Goal: Transaction & Acquisition: Purchase product/service

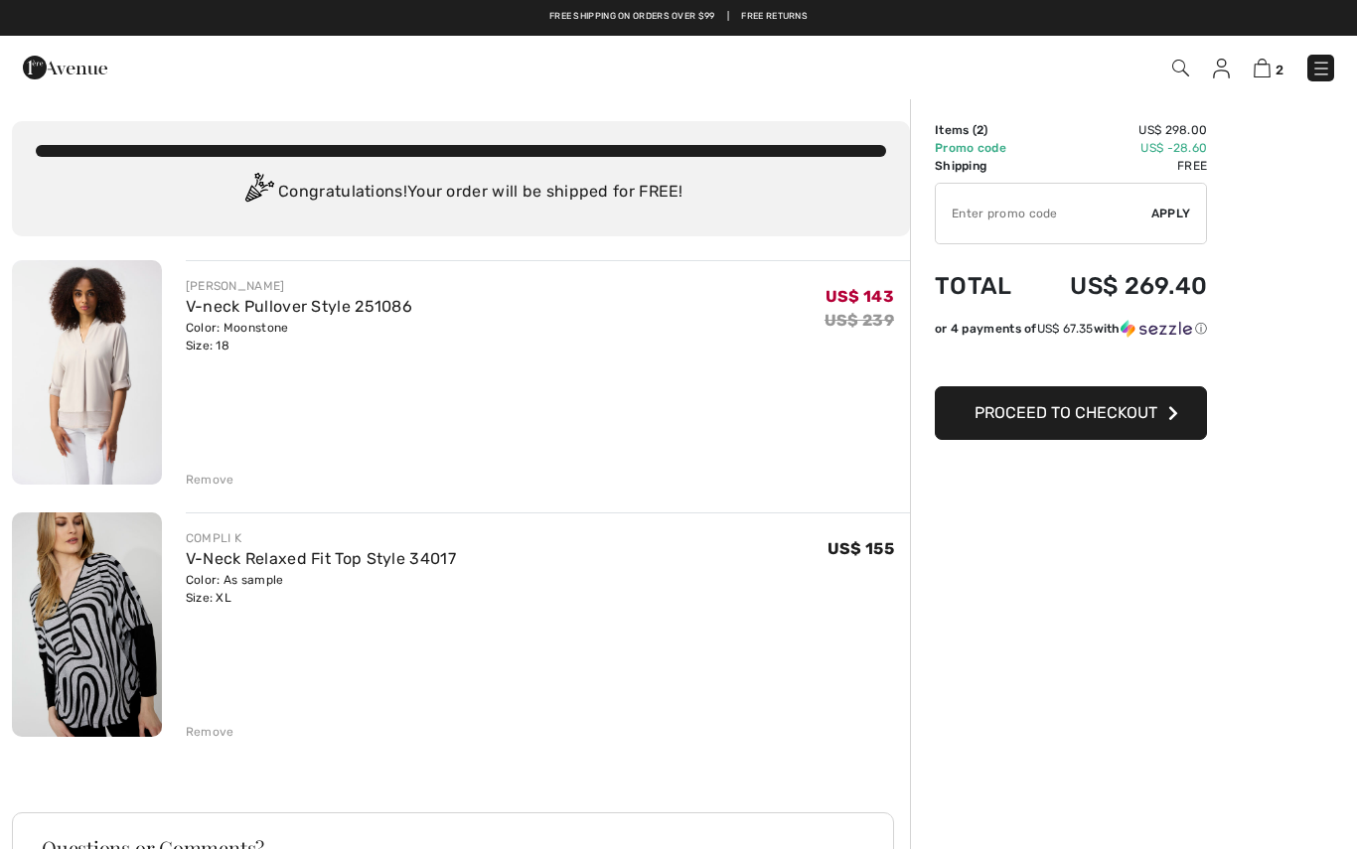
click at [1112, 415] on span "Proceed to Checkout" at bounding box center [1066, 412] width 183 height 19
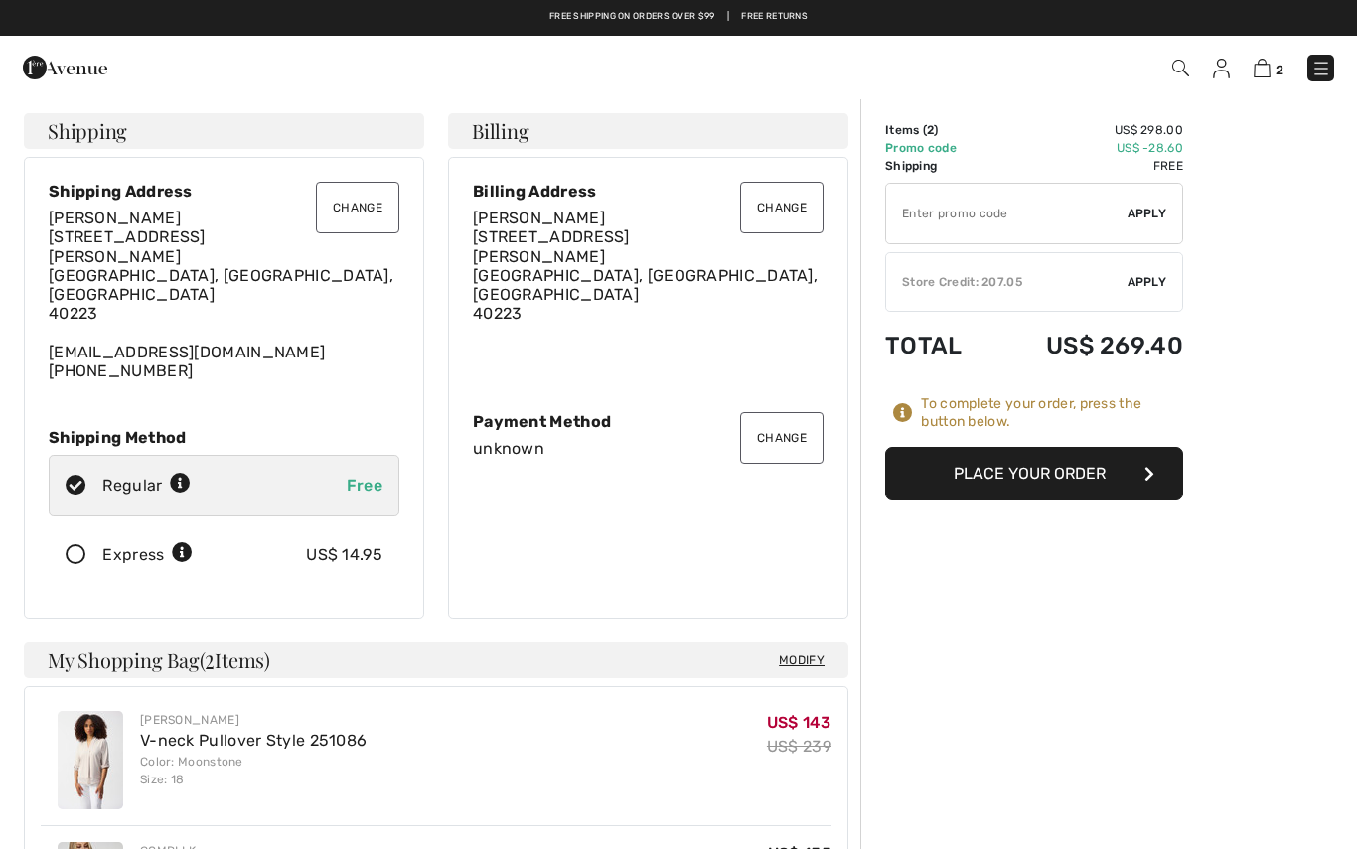
click at [1070, 470] on button "Place Your Order" at bounding box center [1034, 474] width 298 height 54
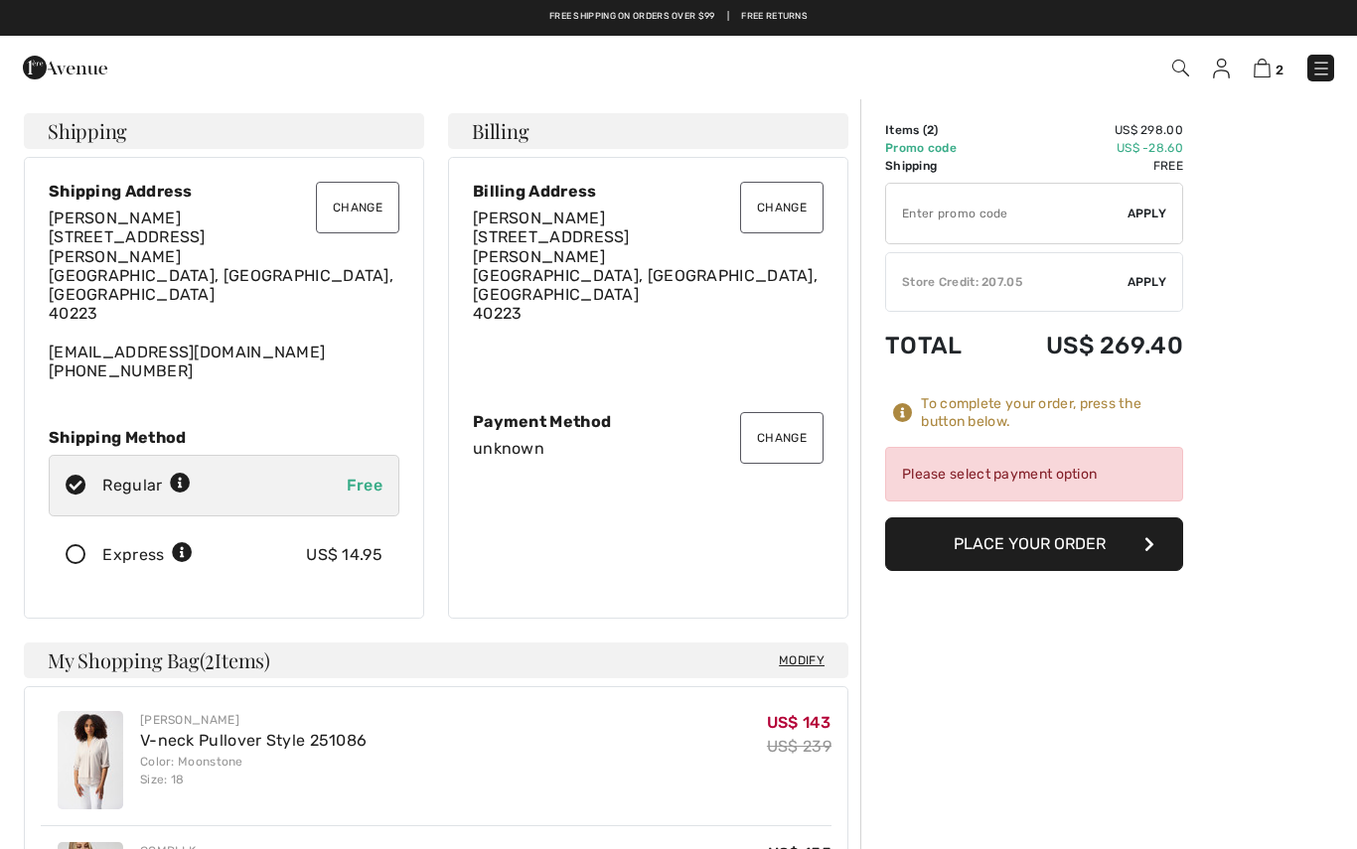
click at [1121, 471] on div "Please select payment option" at bounding box center [1034, 474] width 298 height 55
click at [1023, 473] on div "Please select payment option" at bounding box center [1034, 474] width 298 height 55
click at [1003, 410] on div "To complete your order, press the button below." at bounding box center [1052, 413] width 262 height 36
click at [1095, 564] on button "Place Your Order" at bounding box center [1034, 545] width 298 height 54
click at [1122, 477] on div "Please select payment option" at bounding box center [1034, 474] width 298 height 55
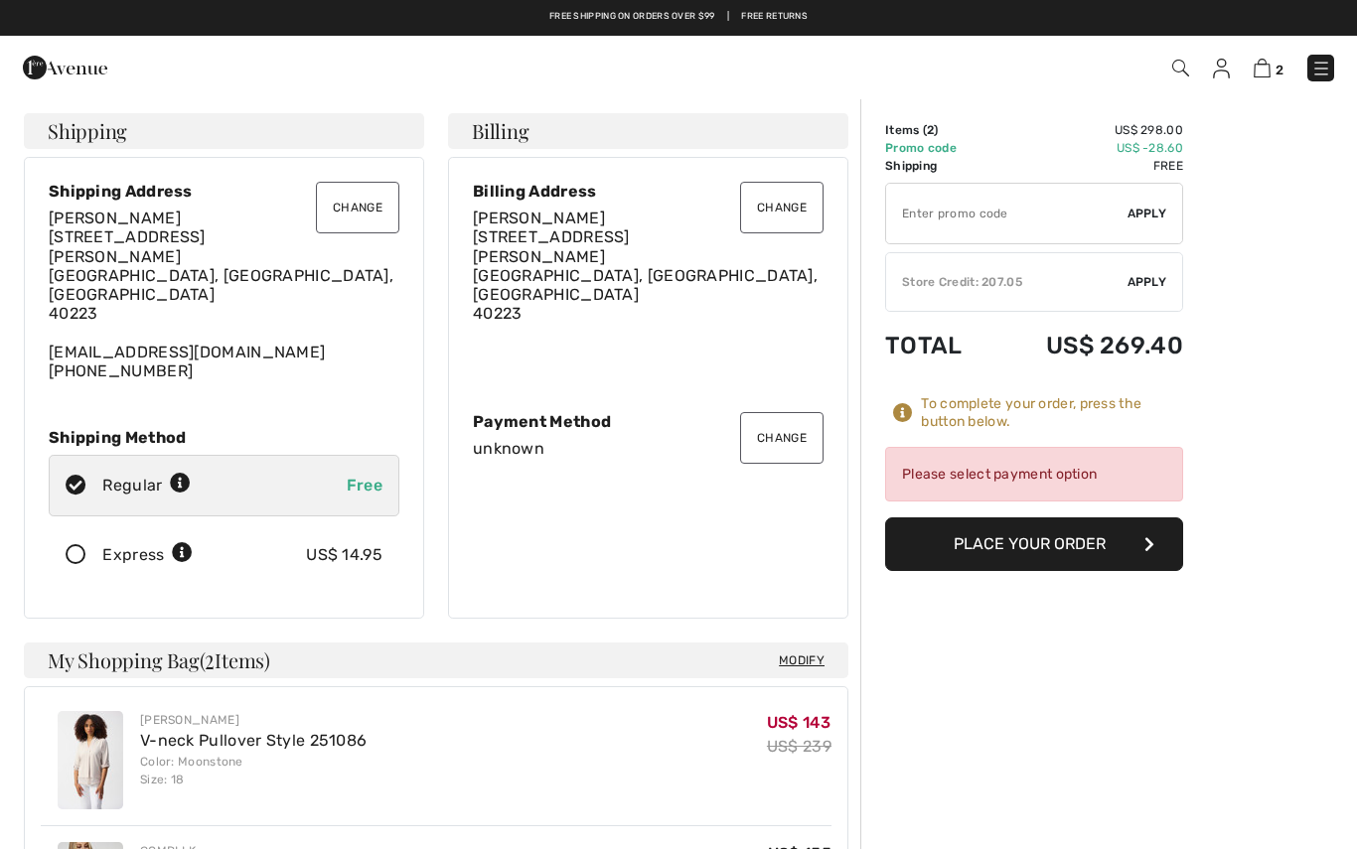
click at [805, 431] on button "Change" at bounding box center [781, 438] width 83 height 52
click at [571, 412] on div "Payment Method" at bounding box center [648, 421] width 351 height 19
click at [533, 439] on div "unknown" at bounding box center [648, 448] width 351 height 19
click at [542, 417] on div "Change Payment Method unknown" at bounding box center [648, 435] width 351 height 46
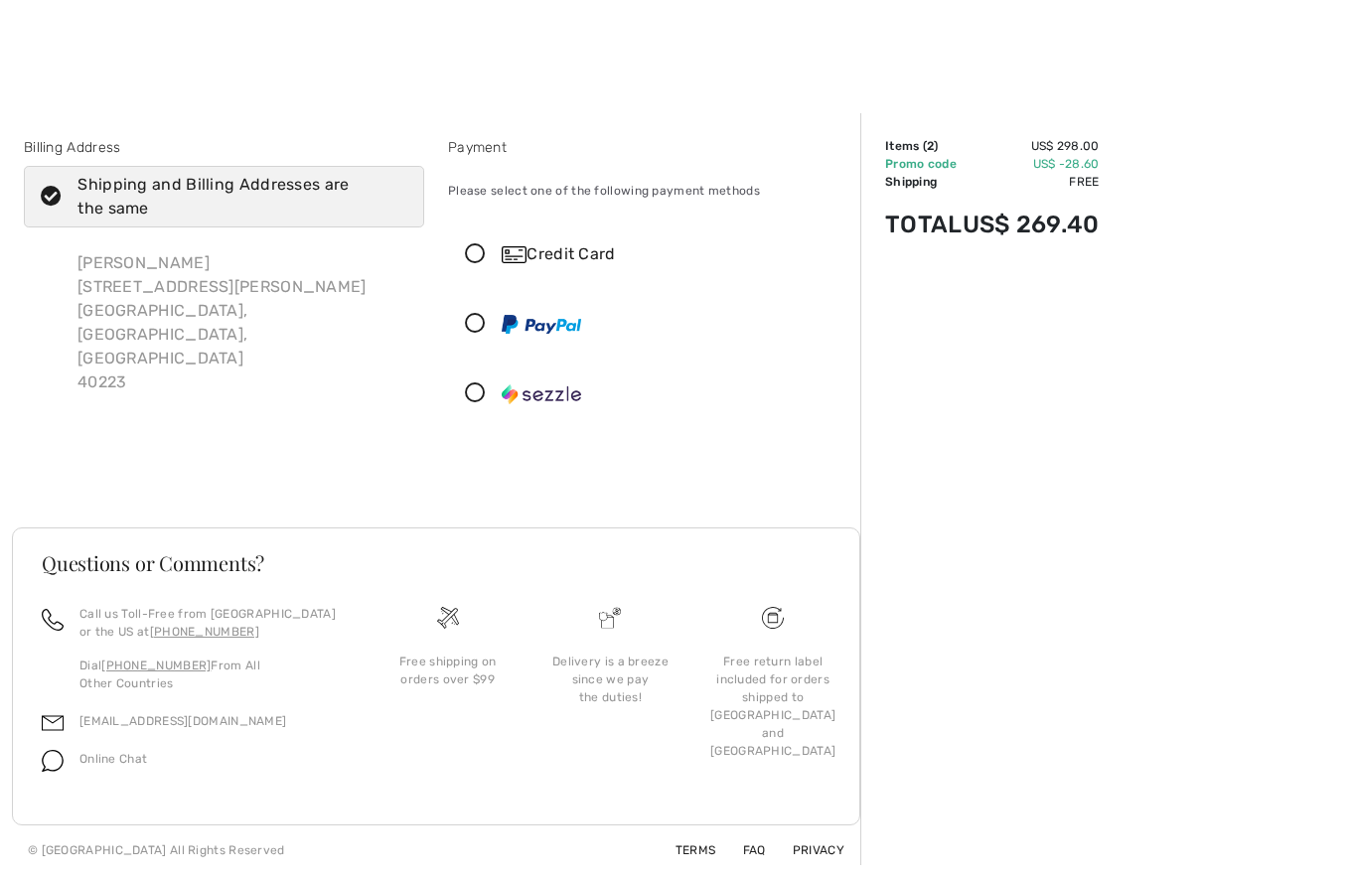
scroll to position [37, 0]
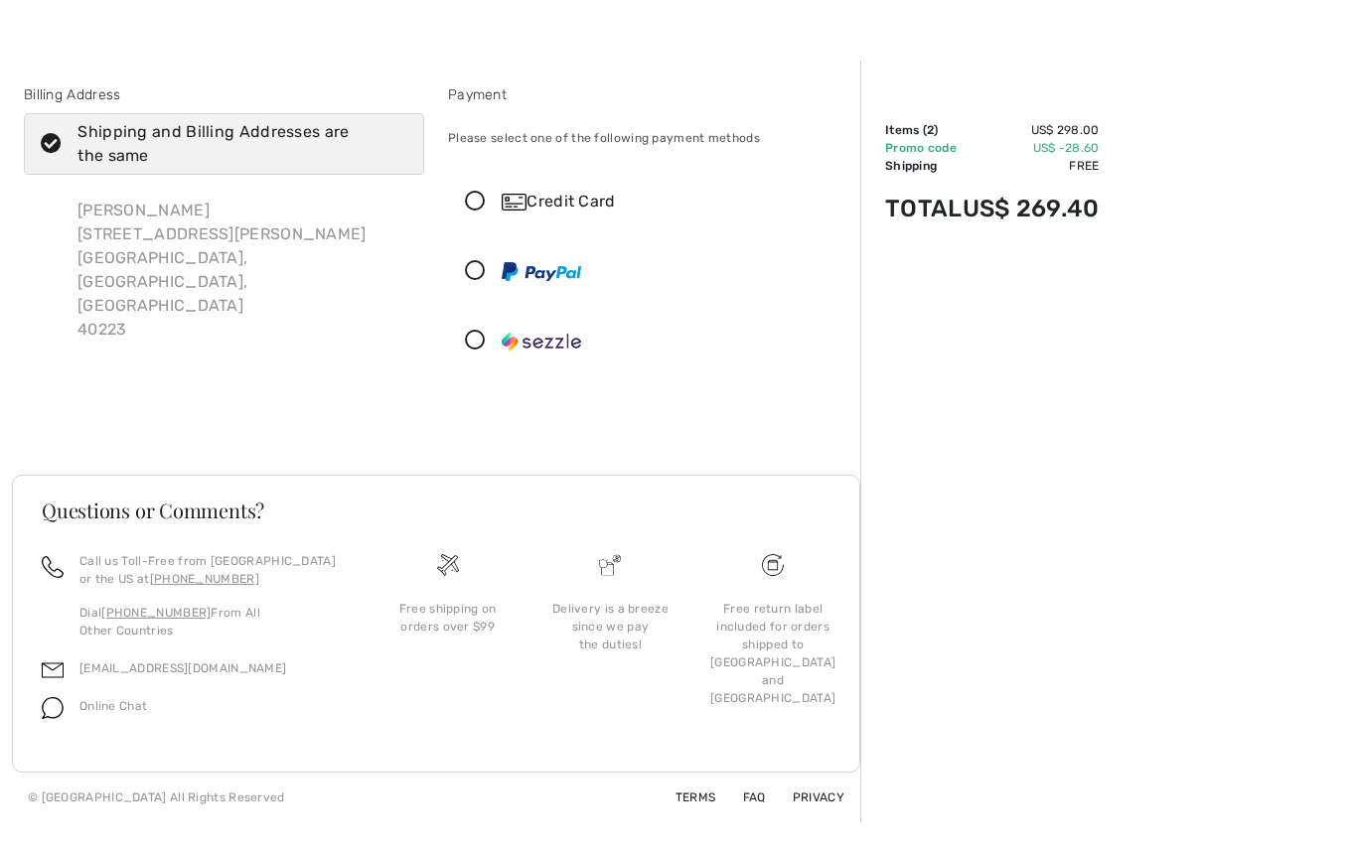
click at [483, 192] on icon at bounding box center [475, 202] width 53 height 21
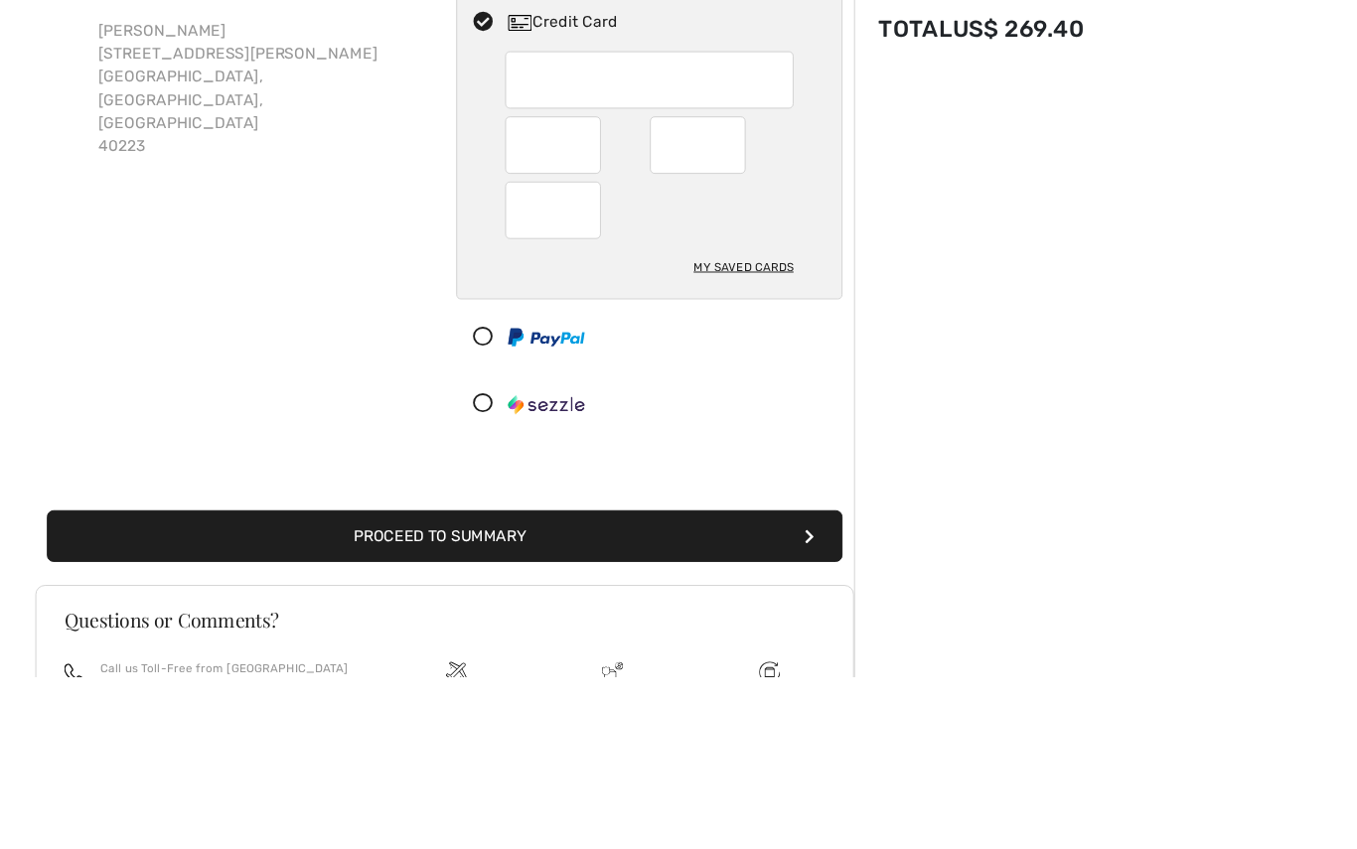
scroll to position [216, 0]
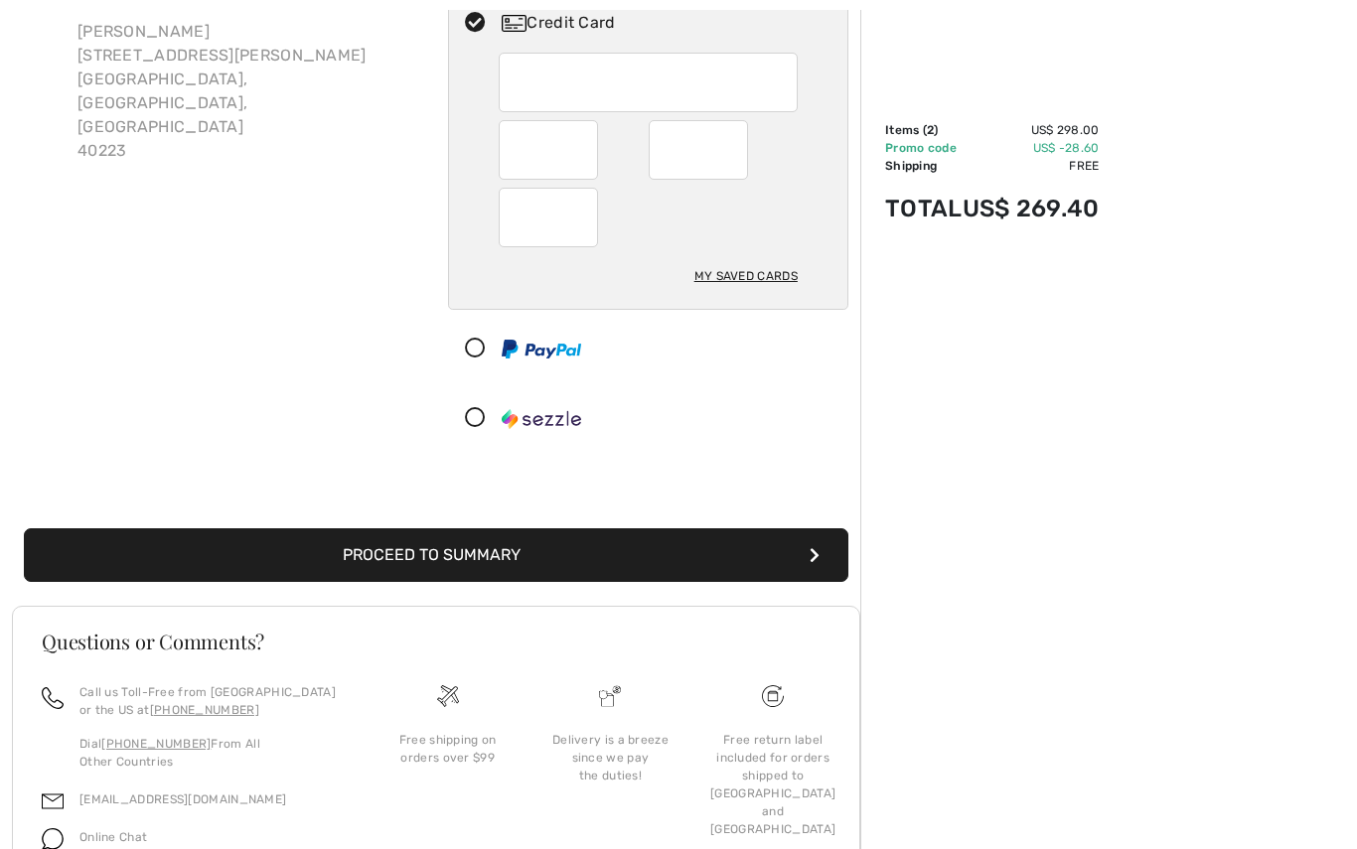
click at [737, 544] on button "Proceed to Summary" at bounding box center [436, 556] width 825 height 54
click at [460, 574] on button "Proceed to Summary" at bounding box center [436, 556] width 825 height 54
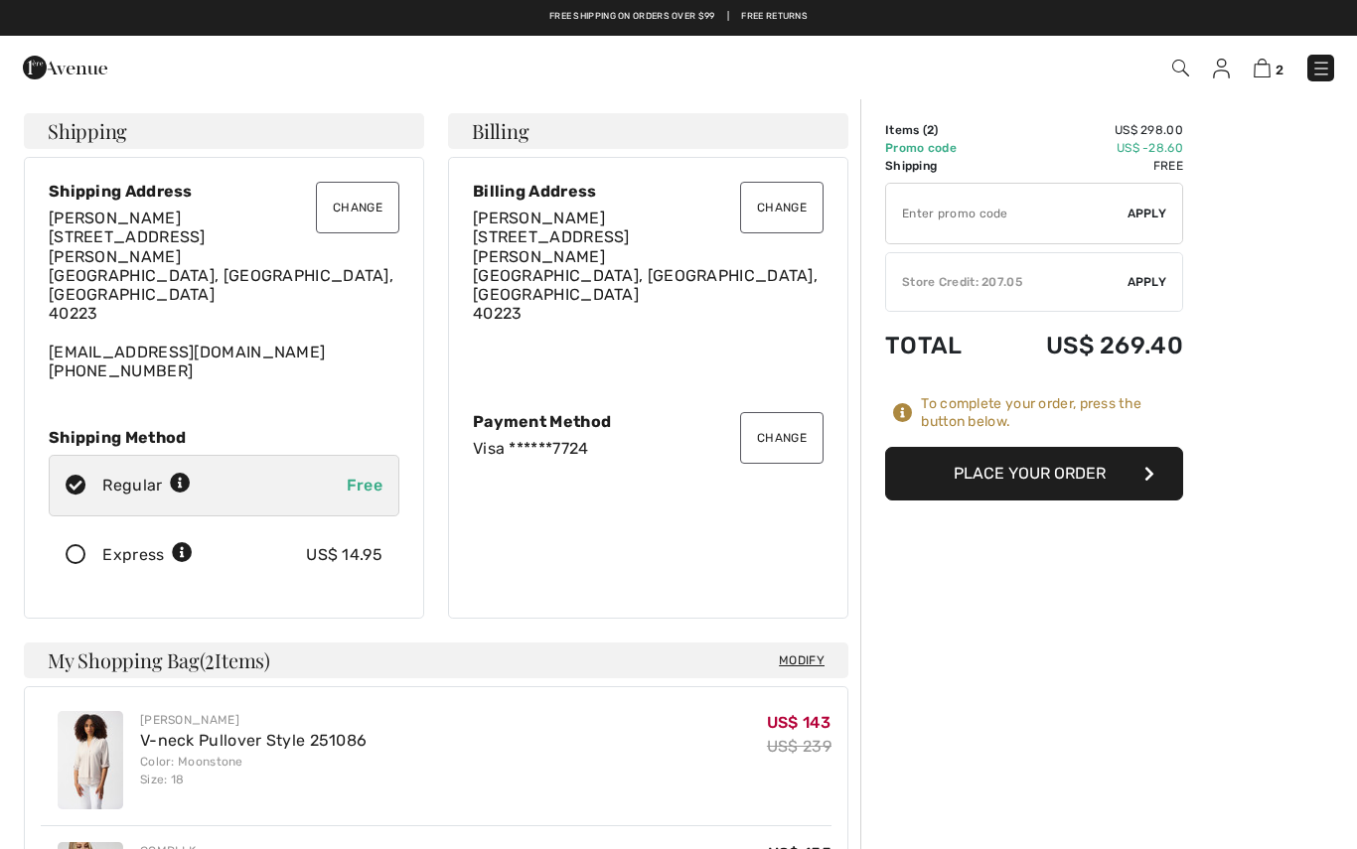
checkbox input "true"
click at [1084, 480] on button "Place Your Order" at bounding box center [1034, 474] width 298 height 54
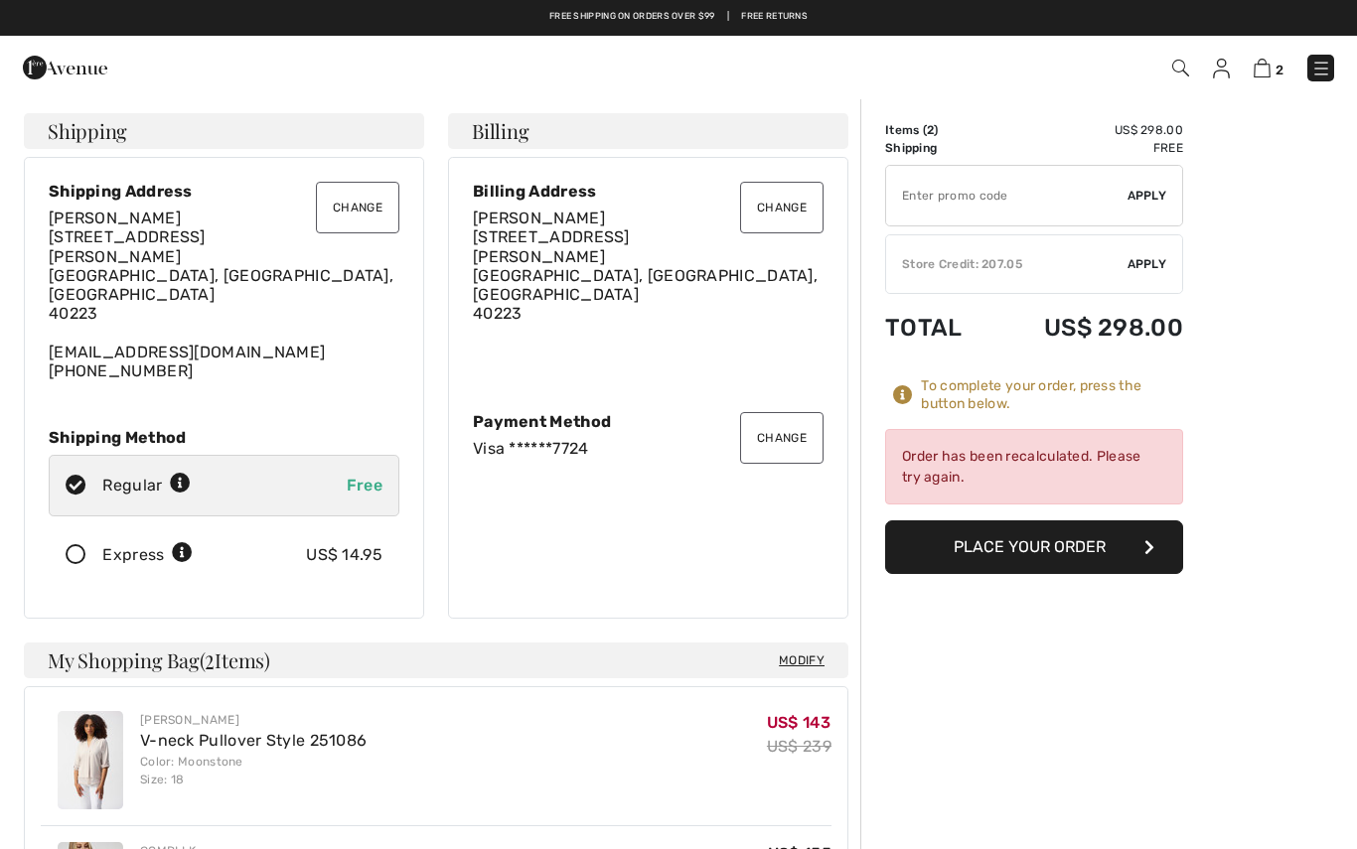
click at [1120, 558] on button "Place Your Order" at bounding box center [1034, 548] width 298 height 54
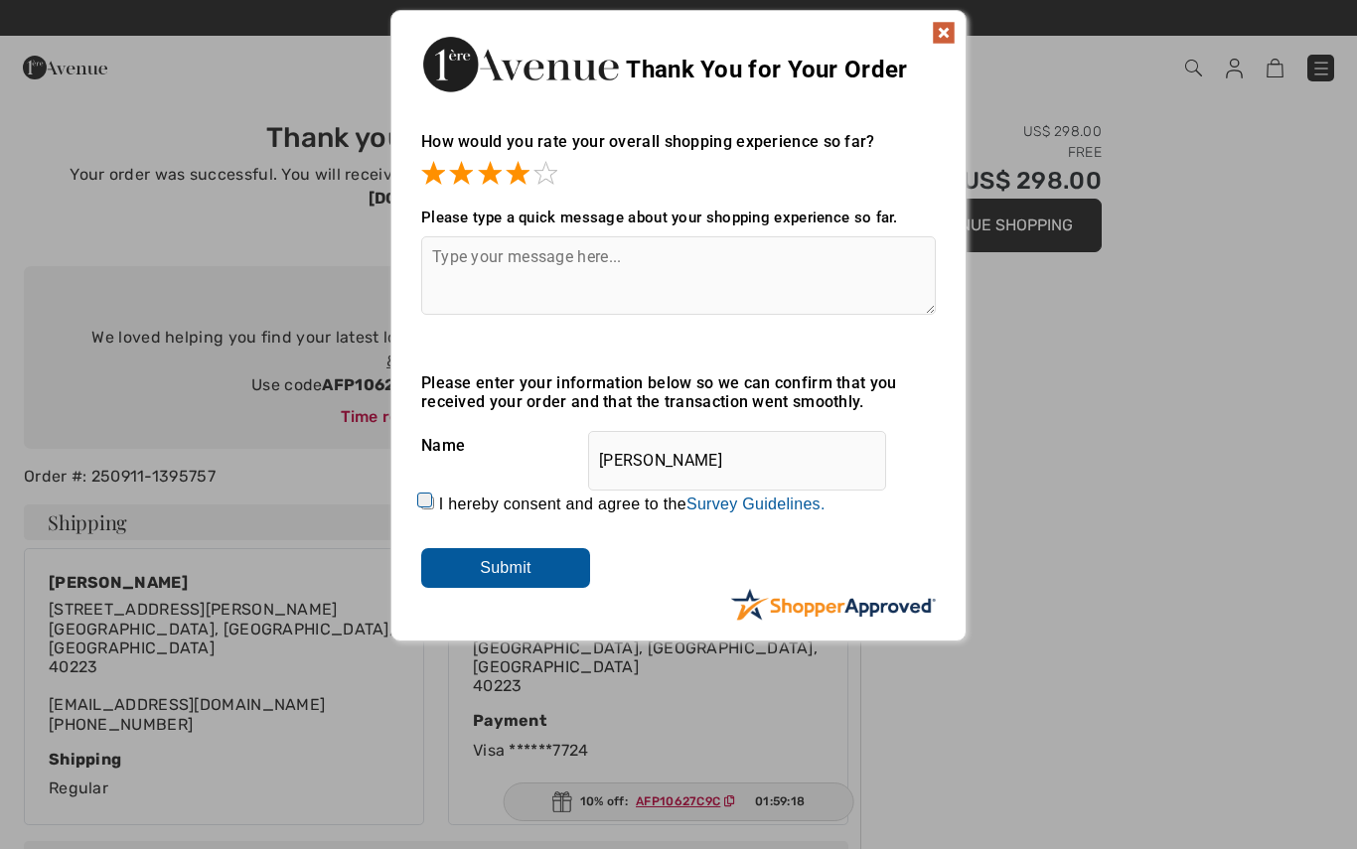
click at [552, 582] on input "Submit" at bounding box center [505, 568] width 169 height 40
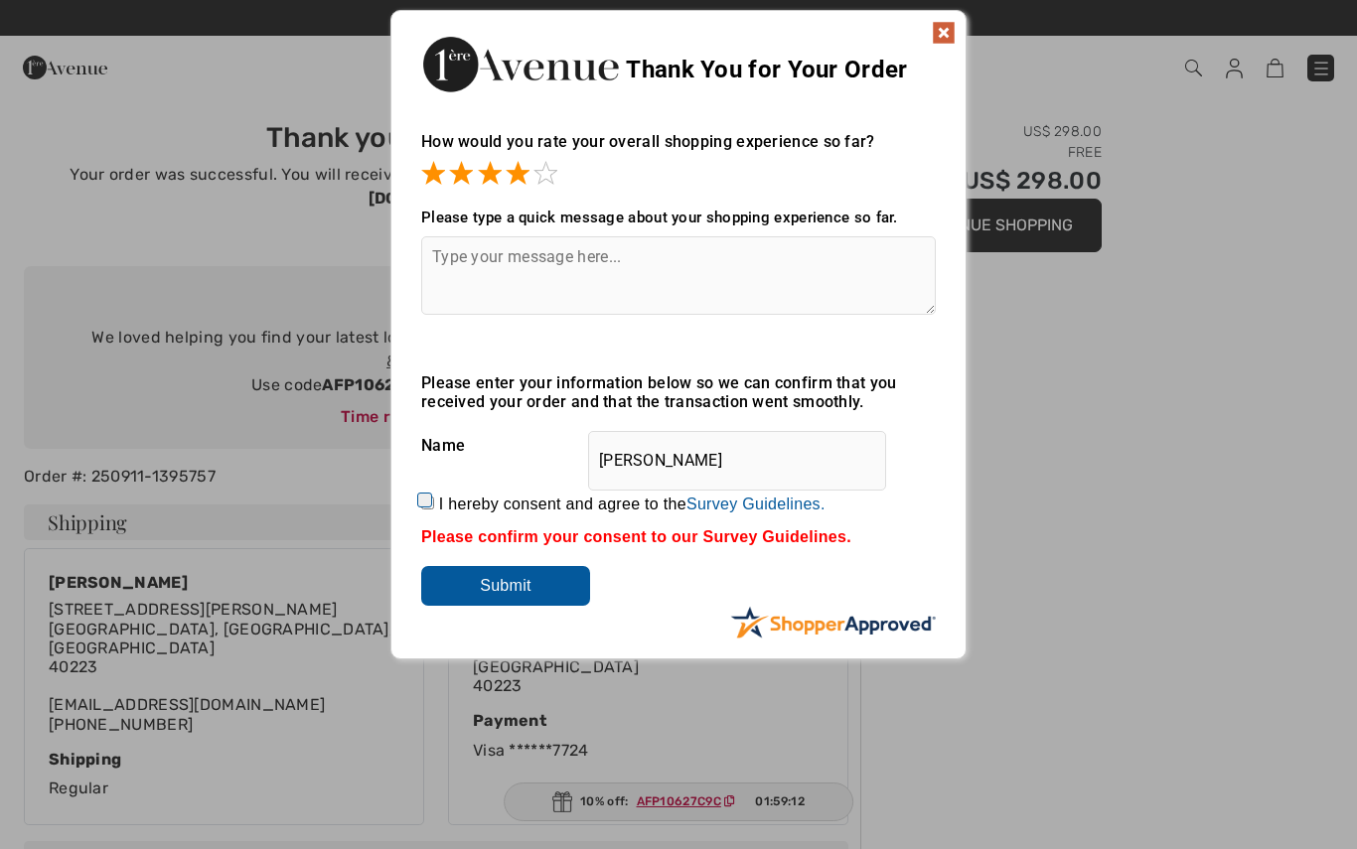
click at [537, 606] on input "Submit" at bounding box center [505, 586] width 169 height 40
click at [958, 55] on div "Thank You for Your Order" at bounding box center [678, 61] width 574 height 101
click at [947, 26] on img at bounding box center [944, 33] width 24 height 24
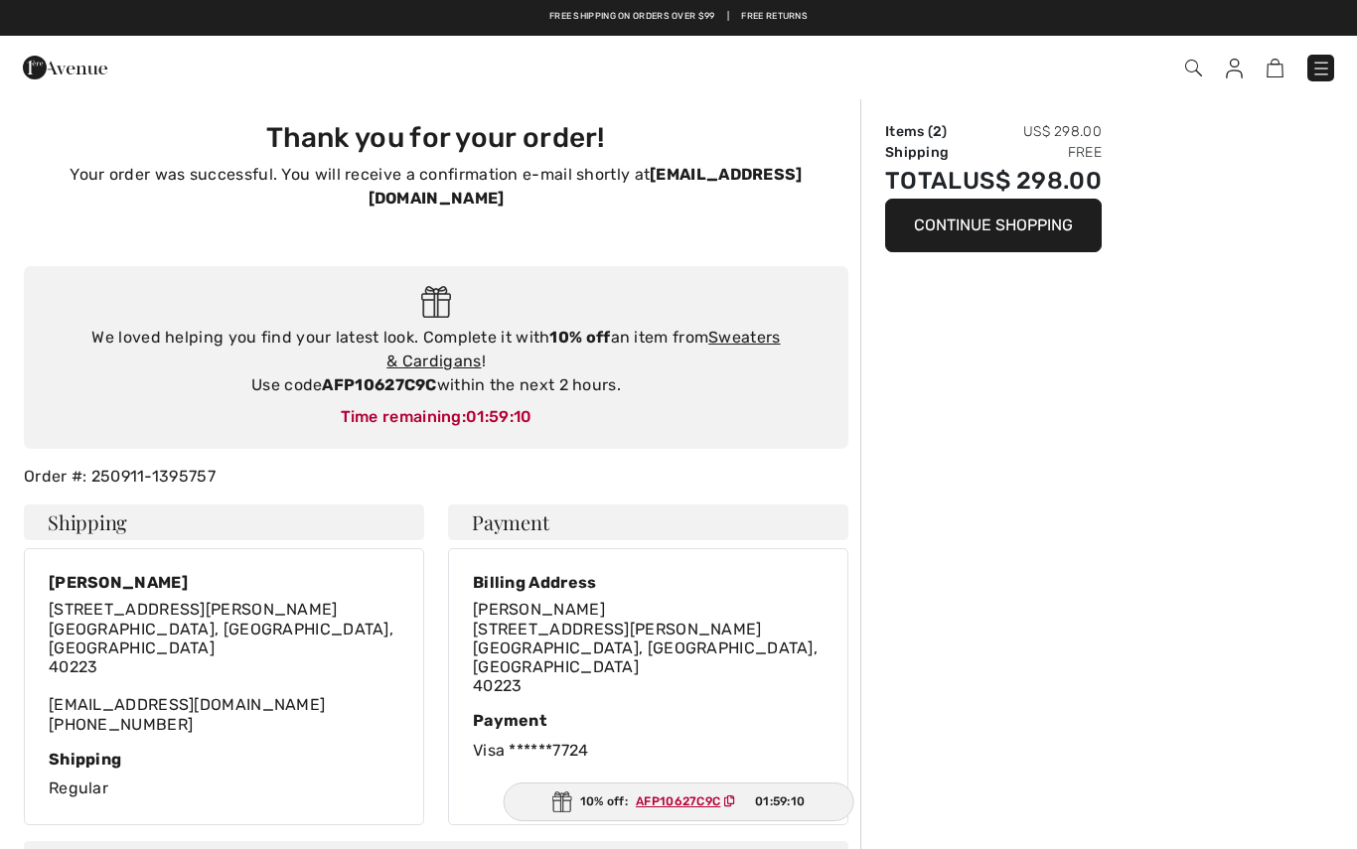
click at [934, 39] on div "Checkout" at bounding box center [678, 68] width 1357 height 64
